Goal: Transaction & Acquisition: Purchase product/service

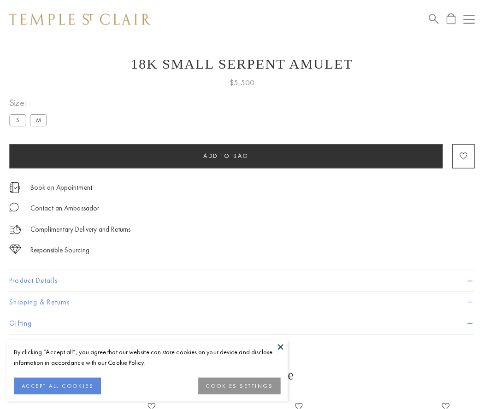
scroll to position [37, 0]
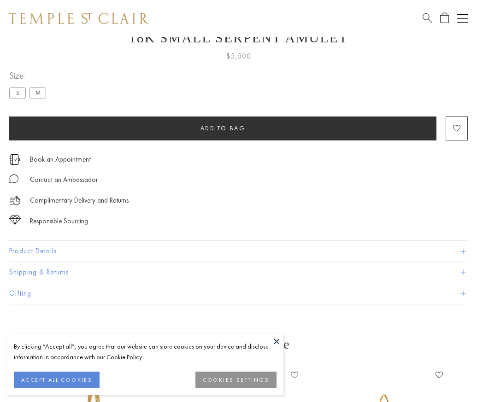
click at [223, 128] on span "Add to bag" at bounding box center [222, 128] width 45 height 8
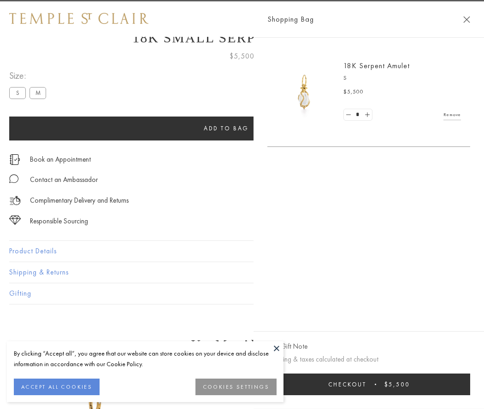
click at [470, 384] on button "Checkout $5,500" at bounding box center [368, 385] width 203 height 22
